Goal: Task Accomplishment & Management: Manage account settings

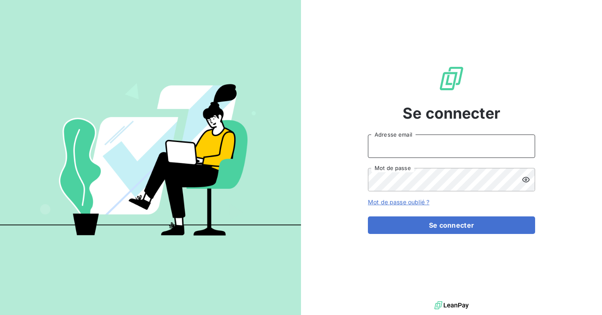
type input "admin@COMPAGNIEDUBICARBONATE"
click at [477, 144] on input "admin@COMPAGNIEDUBICARBONATE" at bounding box center [451, 146] width 167 height 23
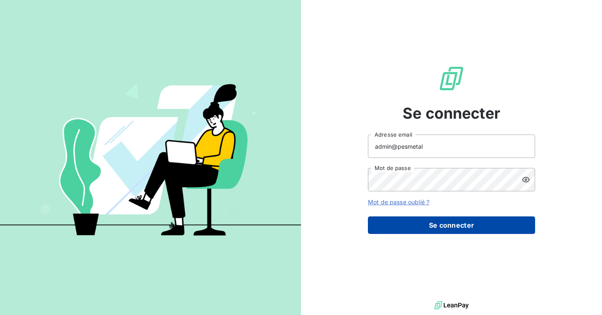
type input "admin@pesmetal"
click at [444, 219] on button "Se connecter" at bounding box center [451, 226] width 167 height 18
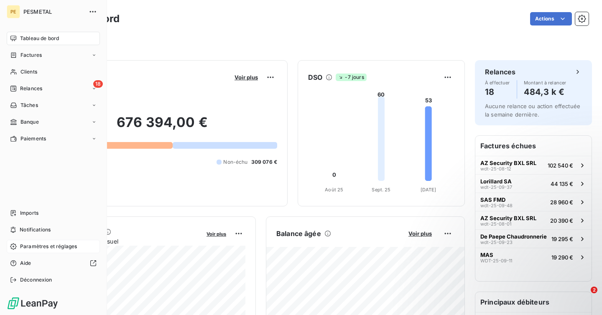
click at [47, 246] on span "Paramètres et réglages" at bounding box center [48, 247] width 57 height 8
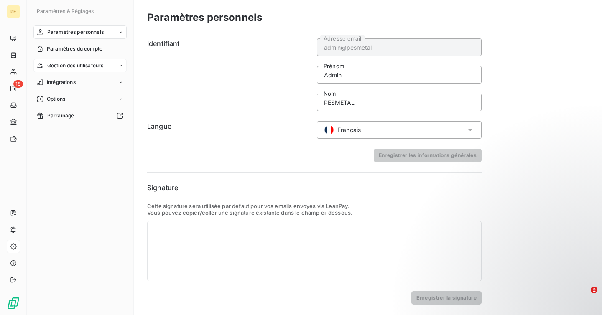
click at [89, 65] on span "Gestion des utilisateurs" at bounding box center [75, 66] width 56 height 8
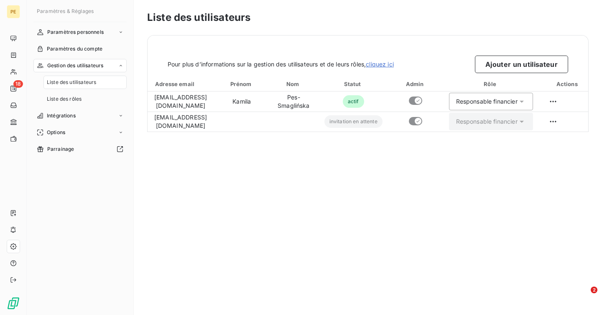
click at [461, 226] on div "Liste des utilisateurs Pour plus d’informations sur la gestion des utilisateurs…" at bounding box center [368, 157] width 468 height 315
click at [506, 62] on button "Ajouter un utilisateur" at bounding box center [521, 65] width 93 height 18
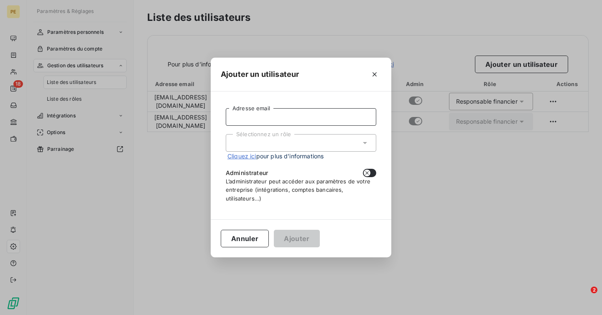
click at [293, 122] on input "Adresse email" at bounding box center [301, 117] width 151 height 18
click at [452, 225] on div "Ajouter un utilisateur Adresse email Sélectionnez un rôle Cliquez ici pour plus…" at bounding box center [301, 157] width 602 height 315
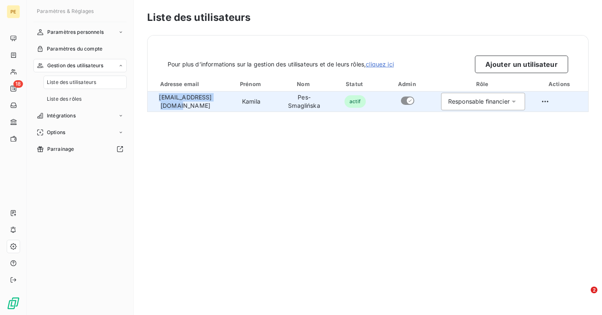
drag, startPoint x: 230, startPoint y: 104, endPoint x: 153, endPoint y: 103, distance: 77.3
click at [153, 103] on td "[EMAIL_ADDRESS][DOMAIN_NAME]" at bounding box center [186, 102] width 76 height 20
copy td "[EMAIL_ADDRESS][DOMAIN_NAME]"
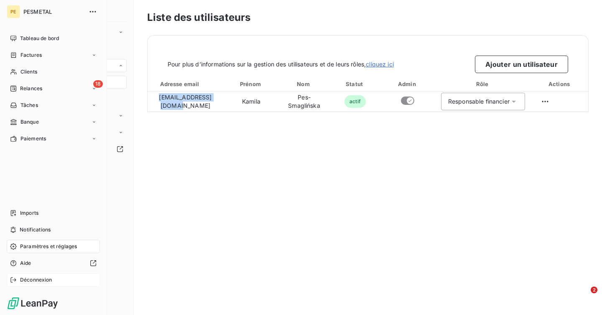
click at [32, 278] on span "Déconnexion" at bounding box center [36, 280] width 32 height 8
